Goal: Feedback & Contribution: Contribute content

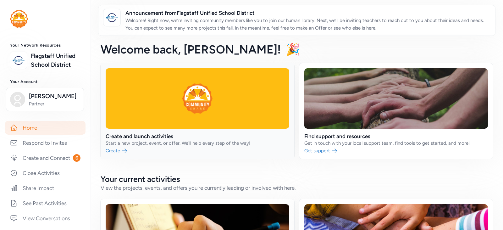
click at [236, 97] on link at bounding box center [198, 111] width 194 height 96
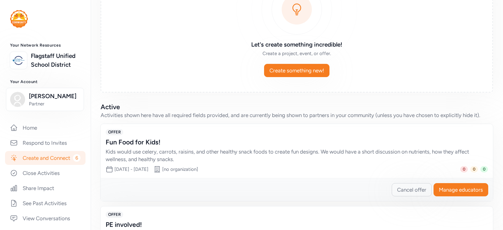
scroll to position [69, 0]
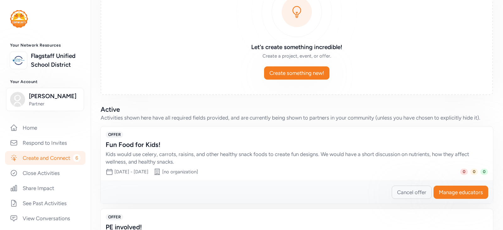
click at [309, 66] on div "Let's create something incredible! Create a project, event, or offer. Create so…" at bounding box center [297, 33] width 393 height 123
click at [301, 71] on span "Create something new!" at bounding box center [297, 73] width 55 height 8
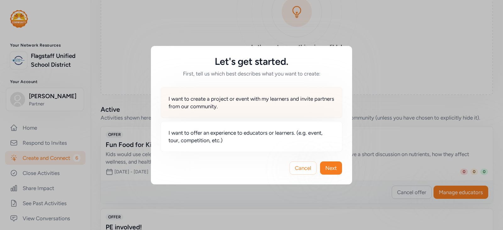
click at [265, 102] on span "I want to create a project or event with my learners and invite partners from o…" at bounding box center [252, 102] width 166 height 15
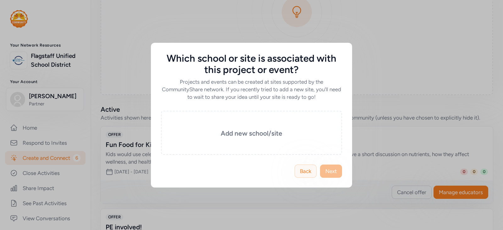
click at [301, 168] on span "Back" at bounding box center [305, 171] width 11 height 8
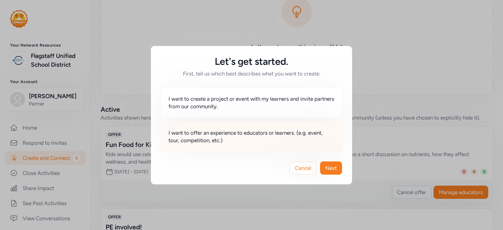
click at [284, 137] on span "I want to offer an experience to educators or learners. (e.g. event, tour, comp…" at bounding box center [252, 136] width 166 height 15
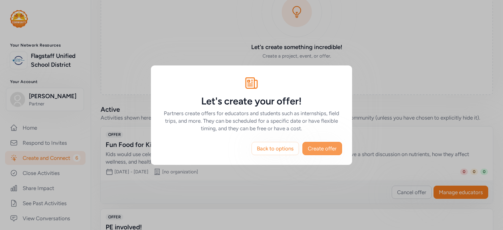
click at [334, 151] on span "Create offer" at bounding box center [322, 149] width 29 height 8
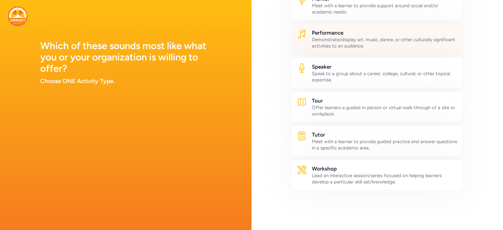
scroll to position [329, 0]
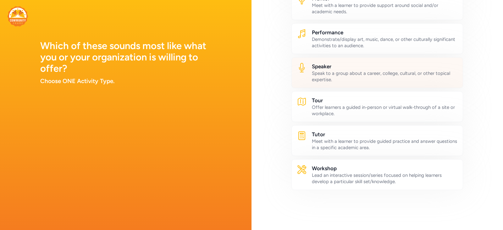
click at [379, 71] on div "Speak to a group about a career, college, cultural, or other topical expertise." at bounding box center [385, 76] width 146 height 13
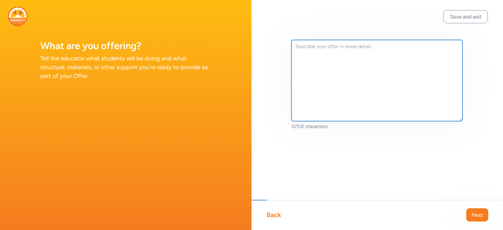
click at [379, 71] on textarea at bounding box center [377, 80] width 171 height 81
drag, startPoint x: 318, startPoint y: 45, endPoint x: 328, endPoint y: 47, distance: 9.7
click at [328, 47] on textarea "Hi... this is just a free flier for kids to take home to their families." at bounding box center [377, 80] width 171 height 81
click at [441, 46] on textarea "Hi... this is a free flier for kids to take home to their families." at bounding box center [377, 80] width 171 height 81
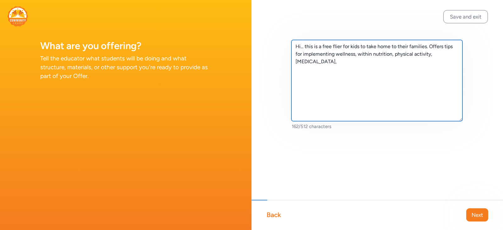
click at [432, 53] on textarea "Hi... this is a free flier for kids to take home to their families. Offers tips…" at bounding box center [377, 80] width 171 height 81
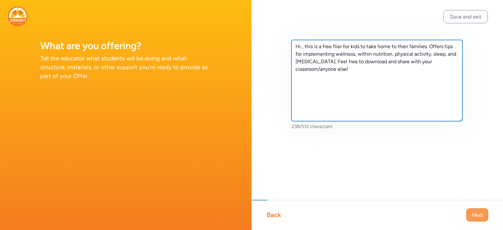
type textarea "Hi... this is a free flier for kids to take home to their families. Offers tips…"
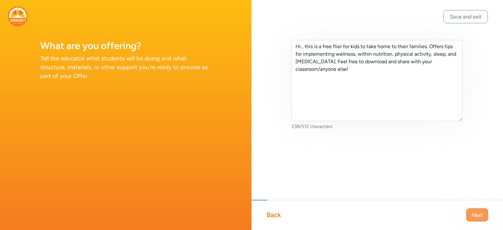
click at [472, 212] on span "Next" at bounding box center [477, 215] width 11 height 8
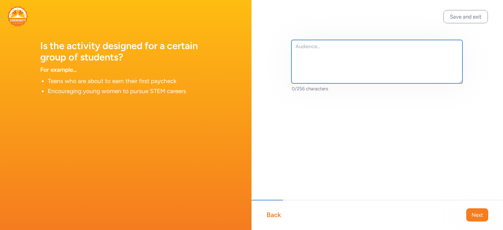
click at [342, 59] on textarea at bounding box center [377, 61] width 171 height 43
type textarea "Anyone."
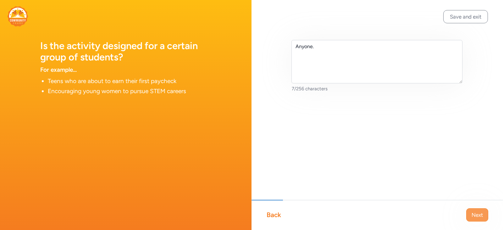
click at [481, 219] on button "Next" at bounding box center [477, 214] width 22 height 13
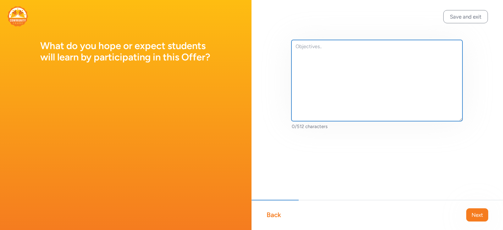
click at [402, 60] on textarea at bounding box center [377, 80] width 171 height 81
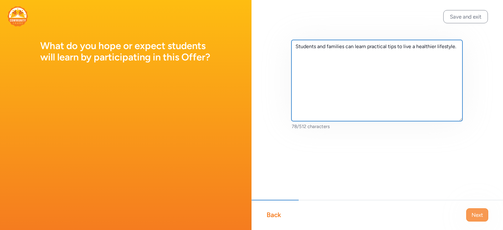
type textarea "Students and families can learn practical tips to live a healthier lifestyle."
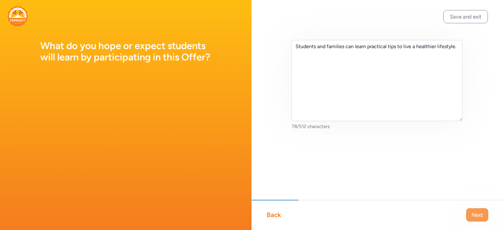
click at [486, 210] on button "Next" at bounding box center [477, 214] width 22 height 13
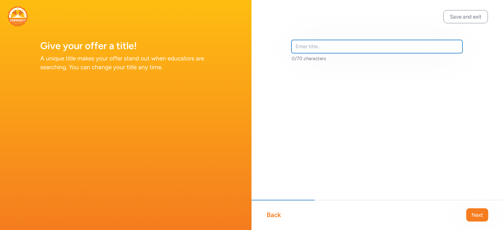
click at [342, 47] on input "text" at bounding box center [377, 46] width 171 height 13
drag, startPoint x: 309, startPoint y: 46, endPoint x: 235, endPoint y: 31, distance: 75.3
click at [235, 32] on div "Give your offer a title! A unique title makes your offer stand out when educato…" at bounding box center [251, 115] width 503 height 230
type input "Family health flier! Anyone can download"
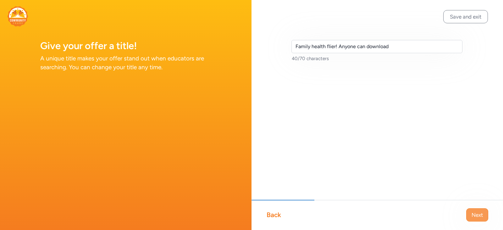
click at [476, 211] on span "Next" at bounding box center [477, 215] width 11 height 8
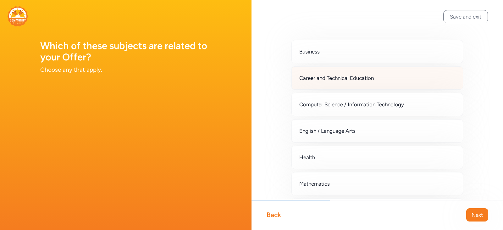
scroll to position [94, 0]
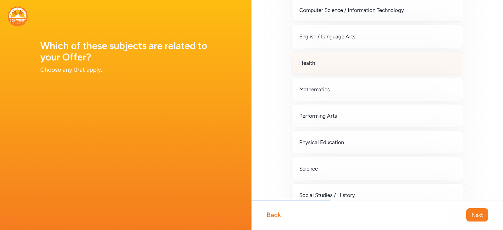
click at [311, 64] on span "Health" at bounding box center [307, 63] width 16 height 8
click at [475, 212] on span "Next" at bounding box center [477, 215] width 11 height 8
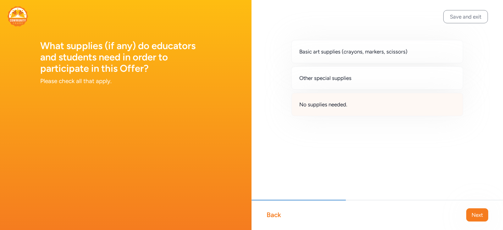
click at [346, 103] on span "No supplies needed." at bounding box center [323, 105] width 48 height 8
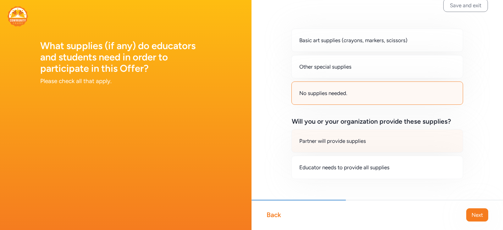
scroll to position [20, 0]
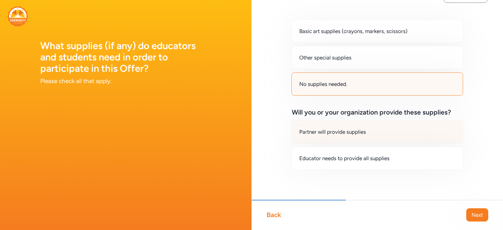
click at [365, 136] on div "Partner will provide supplies" at bounding box center [378, 131] width 172 height 23
click at [476, 207] on div "Back Next" at bounding box center [378, 215] width 252 height 30
click at [474, 216] on span "Next" at bounding box center [477, 215] width 11 height 8
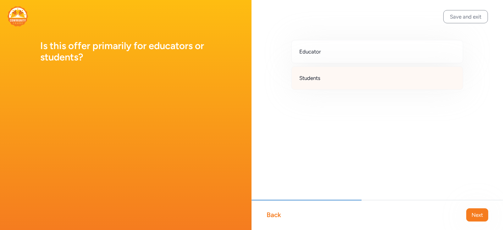
click at [340, 72] on div "Students" at bounding box center [378, 77] width 172 height 23
click at [474, 211] on span "Next" at bounding box center [477, 215] width 11 height 8
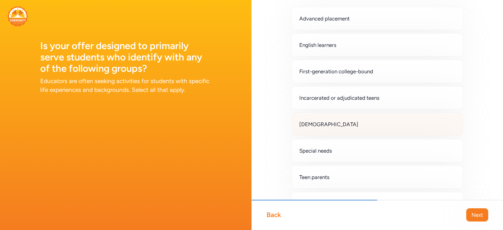
scroll to position [78, 0]
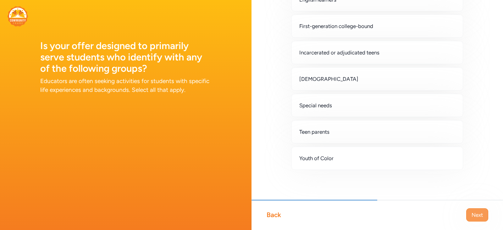
click at [480, 217] on span "Next" at bounding box center [477, 215] width 11 height 8
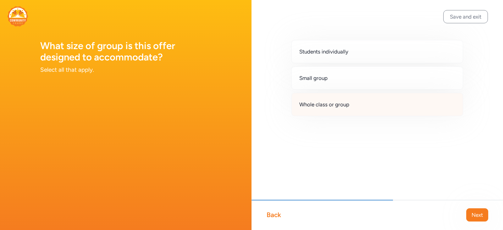
click at [362, 99] on div "Whole class or group" at bounding box center [378, 104] width 172 height 23
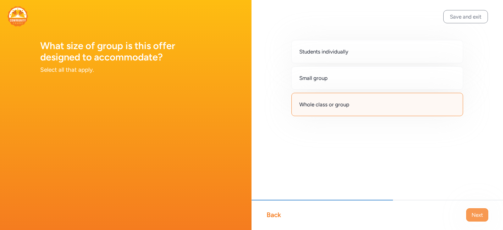
click at [474, 212] on span "Next" at bounding box center [477, 215] width 11 height 8
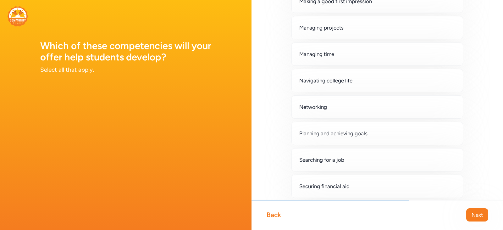
scroll to position [422, 0]
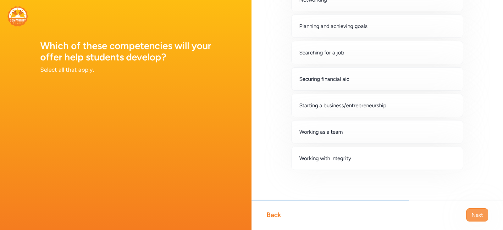
click at [470, 209] on button "Next" at bounding box center [477, 214] width 22 height 13
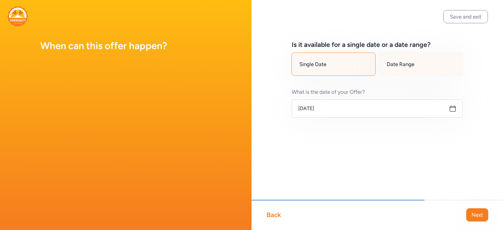
click at [413, 71] on div "Date Range" at bounding box center [421, 64] width 84 height 23
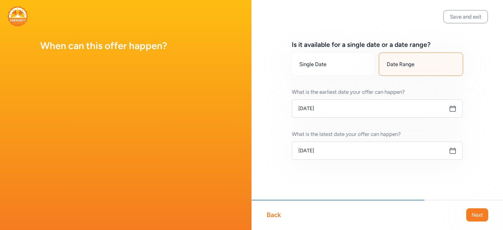
click at [452, 154] on icon at bounding box center [453, 151] width 8 height 8
click at [451, 148] on icon at bounding box center [453, 151] width 6 height 6
click at [450, 153] on icon at bounding box center [453, 151] width 8 height 8
click at [452, 148] on icon at bounding box center [453, 151] width 6 height 6
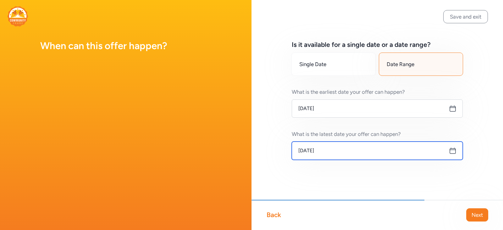
click at [385, 152] on input "[DATE]" at bounding box center [377, 151] width 171 height 18
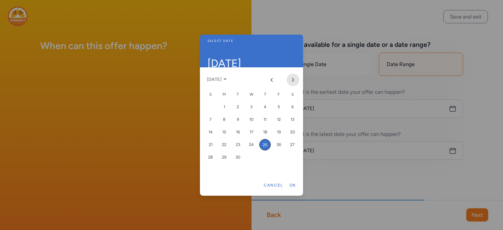
click at [292, 76] on button "Next month" at bounding box center [293, 80] width 13 height 13
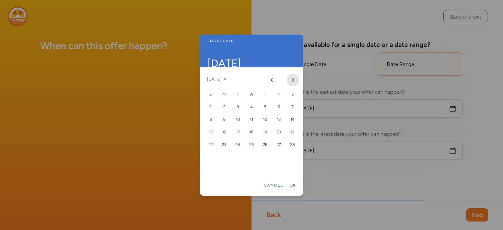
click at [292, 76] on button "Next month" at bounding box center [293, 80] width 13 height 13
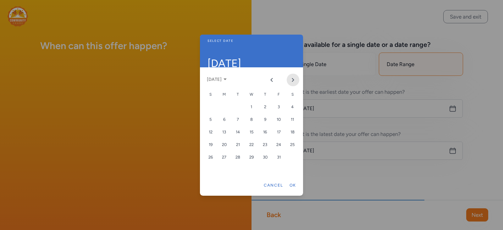
click at [292, 76] on button "Next month" at bounding box center [293, 80] width 13 height 13
click at [222, 83] on button "[DATE]" at bounding box center [217, 79] width 27 height 18
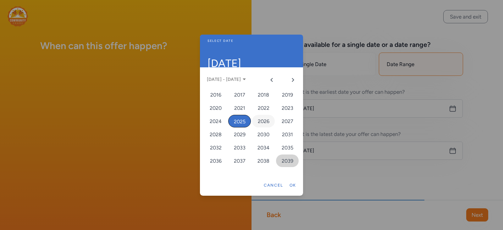
click at [290, 163] on div "2039" at bounding box center [287, 160] width 23 height 13
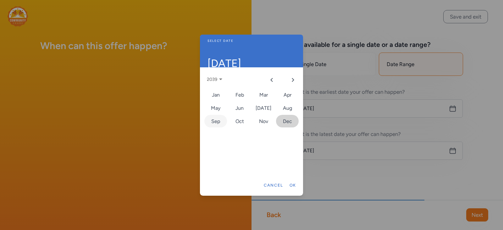
click at [292, 123] on div "Dec" at bounding box center [287, 121] width 23 height 13
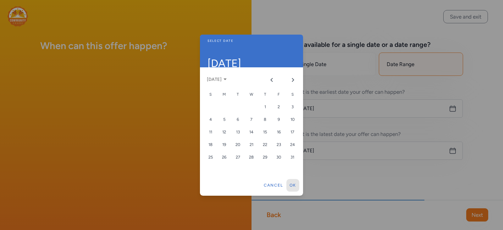
click at [296, 190] on button "Ok" at bounding box center [293, 185] width 13 height 13
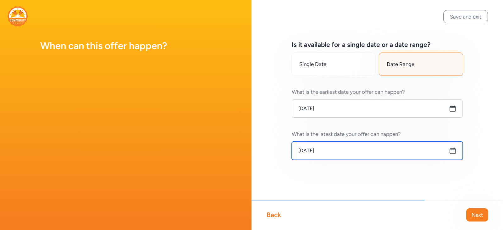
click at [453, 147] on input "[DATE]" at bounding box center [377, 151] width 171 height 18
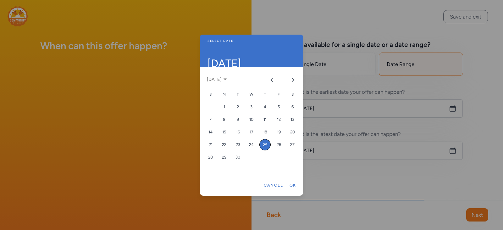
click at [452, 153] on div at bounding box center [251, 115] width 503 height 230
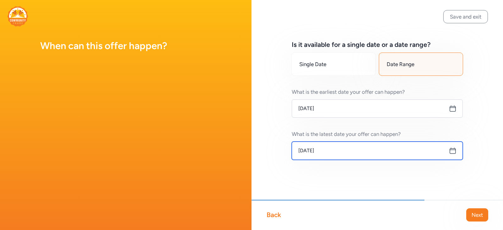
click at [449, 153] on div "[DATE]" at bounding box center [377, 151] width 171 height 18
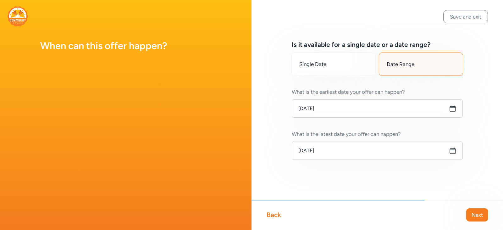
click at [452, 151] on icon at bounding box center [453, 151] width 8 height 8
click at [455, 150] on icon at bounding box center [453, 151] width 8 height 8
click at [451, 150] on icon at bounding box center [453, 151] width 8 height 8
click at [453, 148] on icon at bounding box center [453, 151] width 8 height 8
click at [454, 148] on icon at bounding box center [453, 151] width 8 height 8
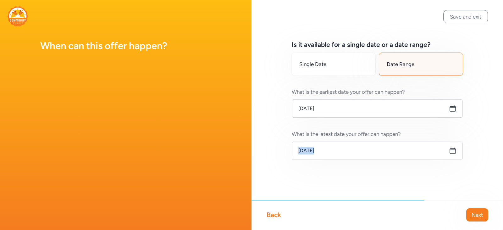
click at [454, 150] on icon at bounding box center [453, 151] width 6 height 6
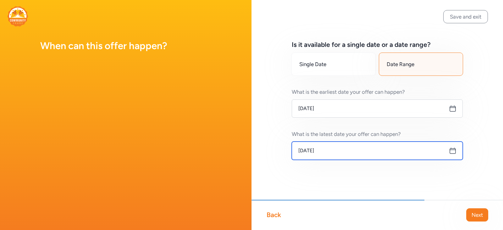
click at [339, 151] on input "[DATE]" at bounding box center [377, 151] width 171 height 18
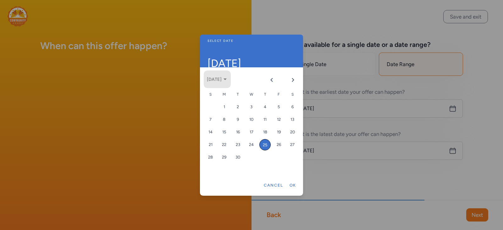
click at [231, 78] on button "[DATE]" at bounding box center [217, 79] width 27 height 18
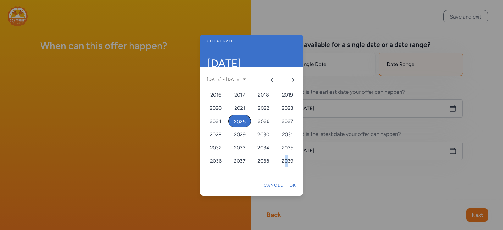
click at [286, 159] on div "2039" at bounding box center [287, 160] width 23 height 13
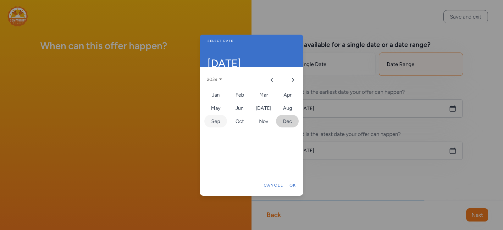
click at [286, 118] on div "Dec" at bounding box center [287, 121] width 23 height 13
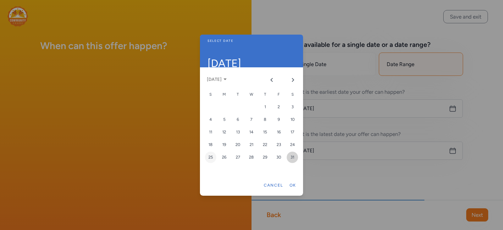
click at [294, 157] on div "31" at bounding box center [292, 157] width 11 height 11
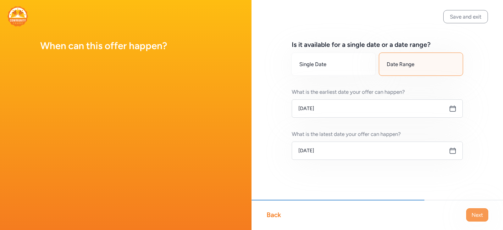
click at [470, 215] on button "Next" at bounding box center [477, 214] width 22 height 13
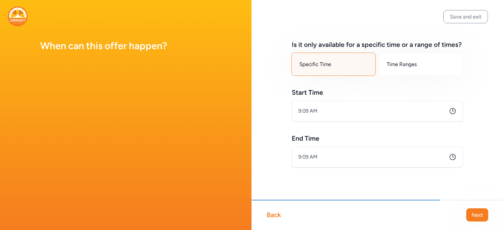
click at [473, 206] on div "Back Next" at bounding box center [378, 215] width 252 height 30
click at [473, 216] on span "Next" at bounding box center [477, 215] width 11 height 8
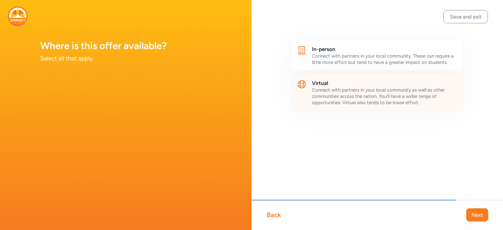
click at [366, 88] on span "Connect with partners in your local community as well as other communities acro…" at bounding box center [378, 96] width 133 height 18
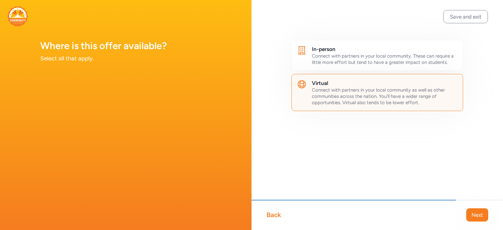
click at [481, 215] on span "Next" at bounding box center [477, 215] width 11 height 8
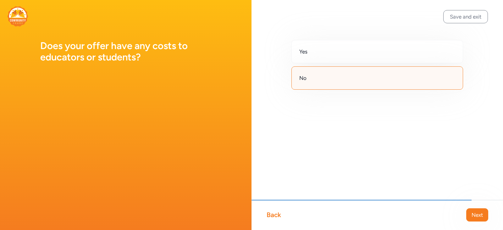
click at [335, 83] on div "No" at bounding box center [378, 77] width 172 height 23
click at [481, 215] on span "Next" at bounding box center [477, 215] width 11 height 8
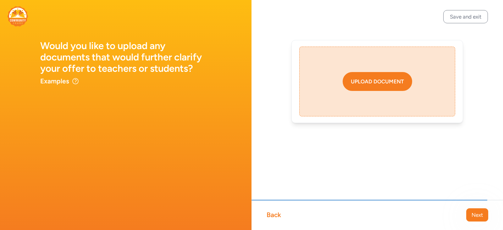
click at [387, 90] on button "Upload document" at bounding box center [378, 81] width 70 height 19
click at [388, 83] on div "Upload document" at bounding box center [377, 82] width 53 height 8
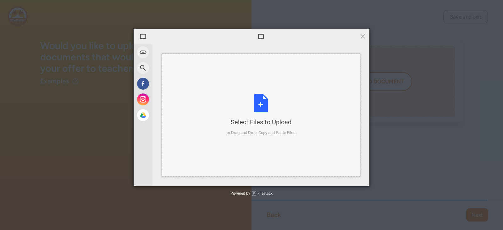
click at [257, 114] on div "Select Files to Upload or Drag and Drop, Copy and Paste Files" at bounding box center [261, 115] width 69 height 42
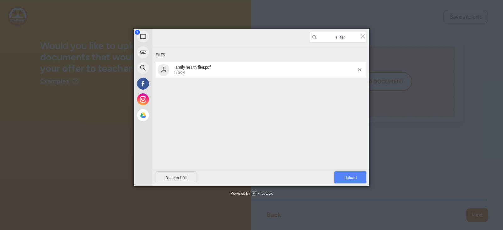
click at [352, 178] on span "Upload 1" at bounding box center [350, 177] width 12 height 5
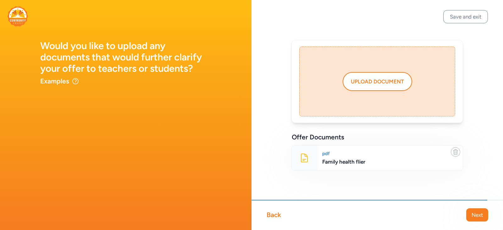
scroll to position [1, 0]
click at [475, 218] on span "Next" at bounding box center [477, 215] width 11 height 8
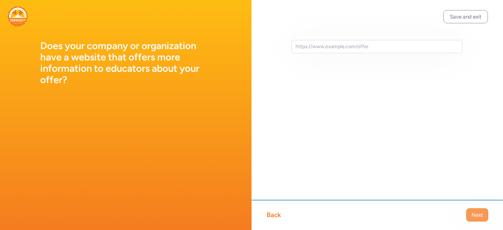
click at [477, 214] on span "Next" at bounding box center [477, 215] width 11 height 8
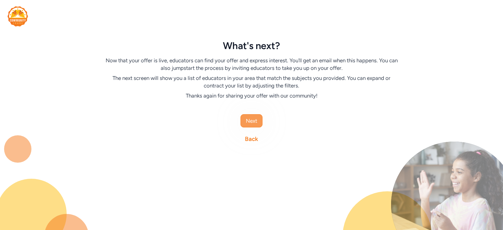
click at [251, 120] on span "Next" at bounding box center [251, 121] width 11 height 8
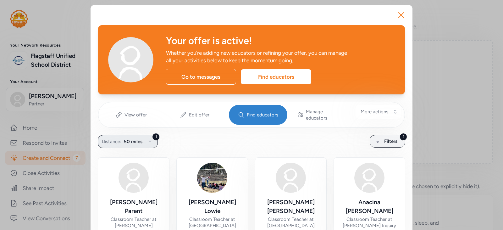
click at [141, 138] on button "1 Distance: 50 miles" at bounding box center [128, 141] width 60 height 13
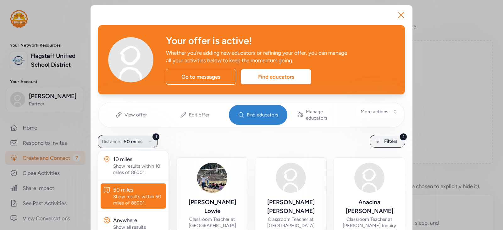
scroll to position [63, 0]
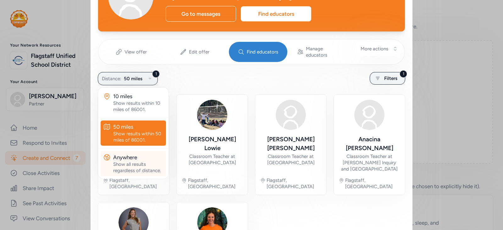
click at [130, 161] on div "Show all results regardless of distance." at bounding box center [138, 167] width 50 height 13
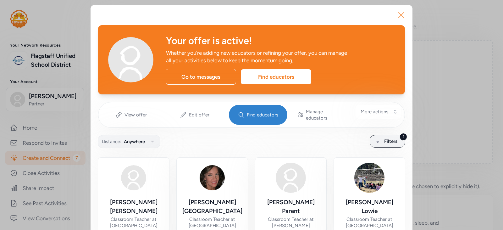
click at [406, 12] on button "Close" at bounding box center [401, 15] width 20 height 20
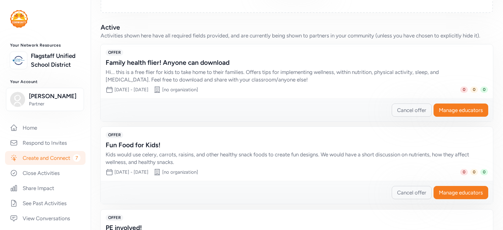
scroll to position [157, 0]
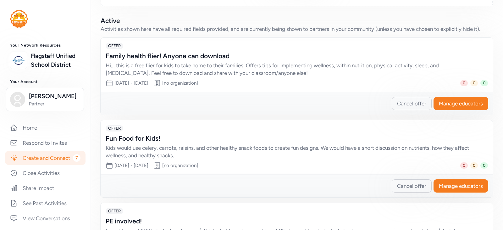
click at [190, 53] on div "Family health flier! Anyone can download" at bounding box center [291, 56] width 370 height 9
click at [186, 59] on div "Family health flier! Anyone can download" at bounding box center [291, 56] width 370 height 9
click at [138, 53] on div "Family health flier! Anyone can download" at bounding box center [291, 56] width 370 height 9
click at [198, 86] on div "Organization [no organization]" at bounding box center [175, 83] width 45 height 8
drag, startPoint x: 196, startPoint y: 80, endPoint x: 146, endPoint y: 83, distance: 49.8
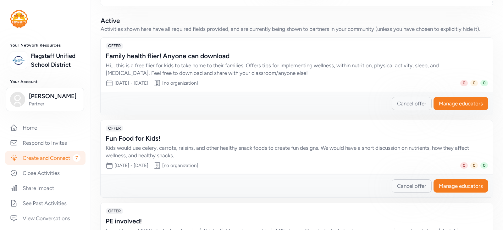
click at [196, 80] on div "[no organization]" at bounding box center [180, 83] width 36 height 6
click at [136, 84] on span "[DATE] - [DATE]" at bounding box center [131, 83] width 34 height 6
click at [124, 55] on div "Family health flier! Anyone can download" at bounding box center [291, 56] width 370 height 9
click at [120, 49] on span "OFFER" at bounding box center [115, 46] width 18 height 6
click at [116, 46] on span "OFFER" at bounding box center [115, 46] width 18 height 6
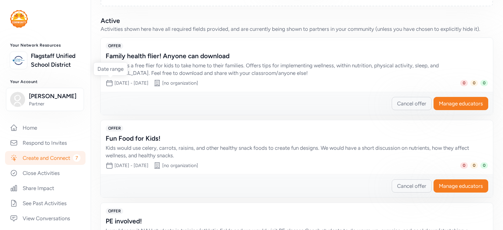
click at [111, 83] on icon at bounding box center [110, 83] width 8 height 8
click at [145, 57] on div "Family health flier! Anyone can download" at bounding box center [291, 56] width 370 height 9
click at [45, 165] on link "Create and Connect 7" at bounding box center [45, 158] width 81 height 14
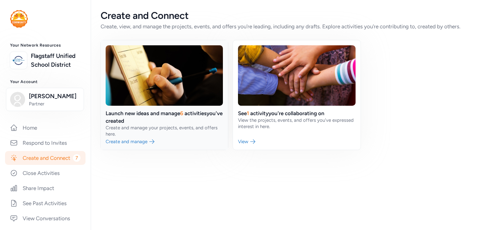
click at [124, 116] on link at bounding box center [164, 94] width 127 height 109
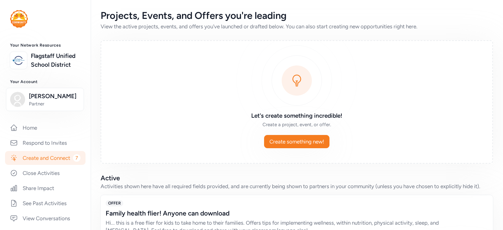
scroll to position [63, 0]
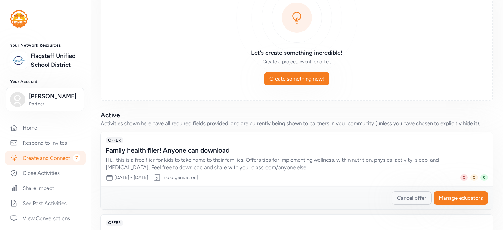
click at [143, 150] on div "Family health flier! Anyone can download" at bounding box center [291, 150] width 370 height 9
click at [115, 140] on span "OFFER" at bounding box center [115, 140] width 18 height 6
click at [447, 200] on span "Manage educators" at bounding box center [461, 198] width 44 height 8
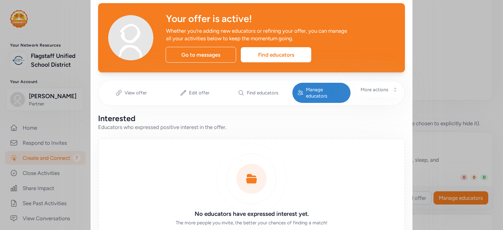
scroll to position [63, 0]
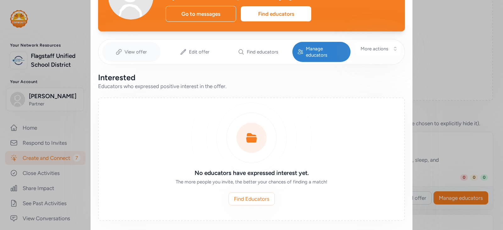
click at [145, 52] on div "View offer" at bounding box center [131, 52] width 58 height 20
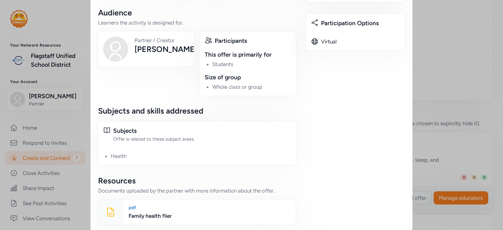
scroll to position [318, 0]
